Goal: Task Accomplishment & Management: Use online tool/utility

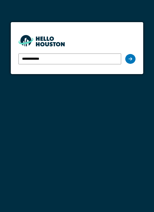
click at [128, 60] on div at bounding box center [130, 59] width 10 height 10
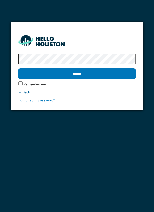
click at [64, 75] on input "******" at bounding box center [76, 73] width 117 height 11
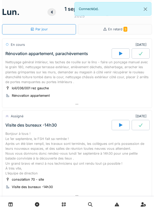
click at [120, 54] on icon at bounding box center [120, 54] width 3 height 4
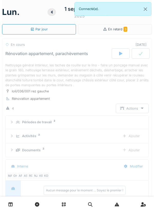
scroll to position [18, 0]
